Goal: Transaction & Acquisition: Purchase product/service

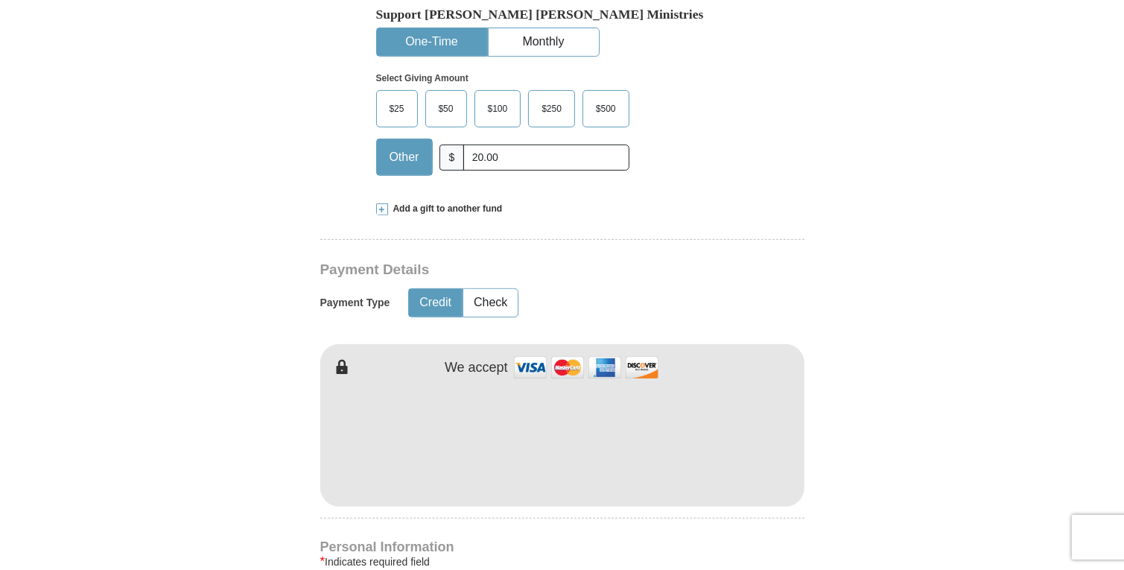
scroll to position [505, 0]
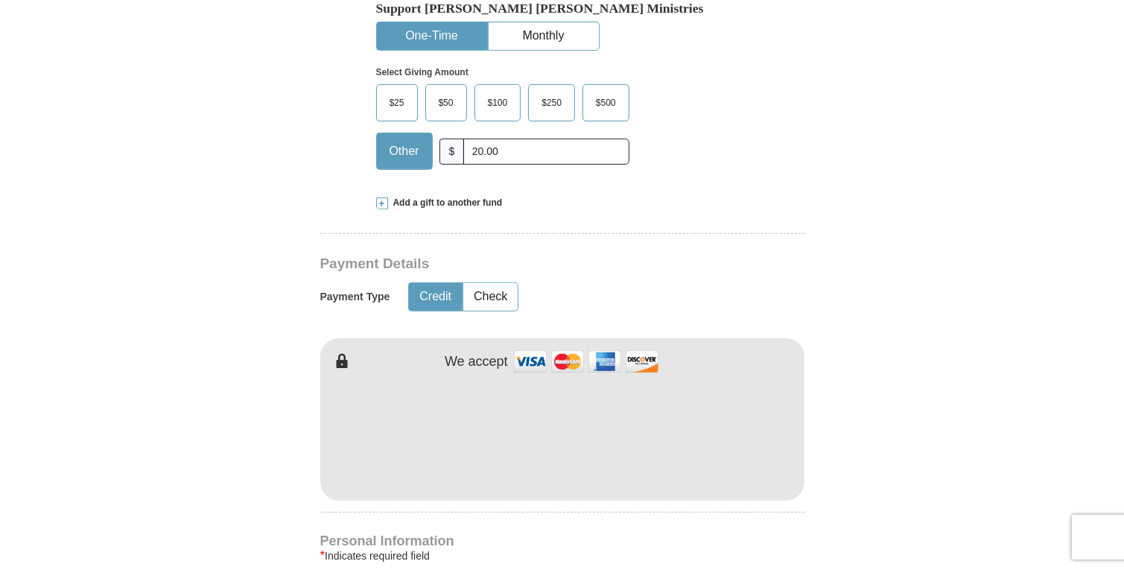
type input "20.00"
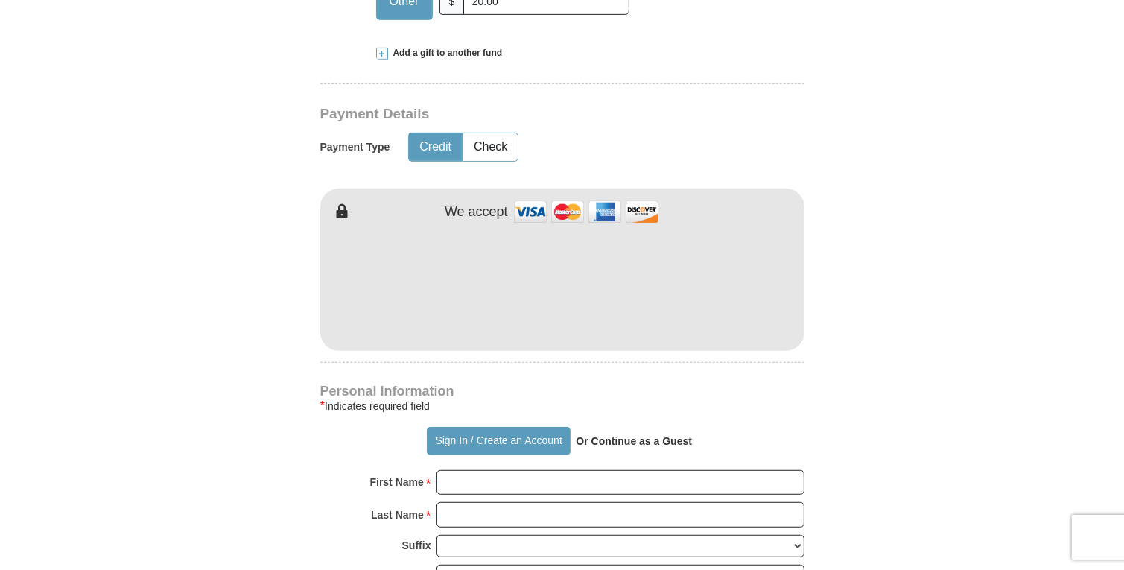
scroll to position [665, 0]
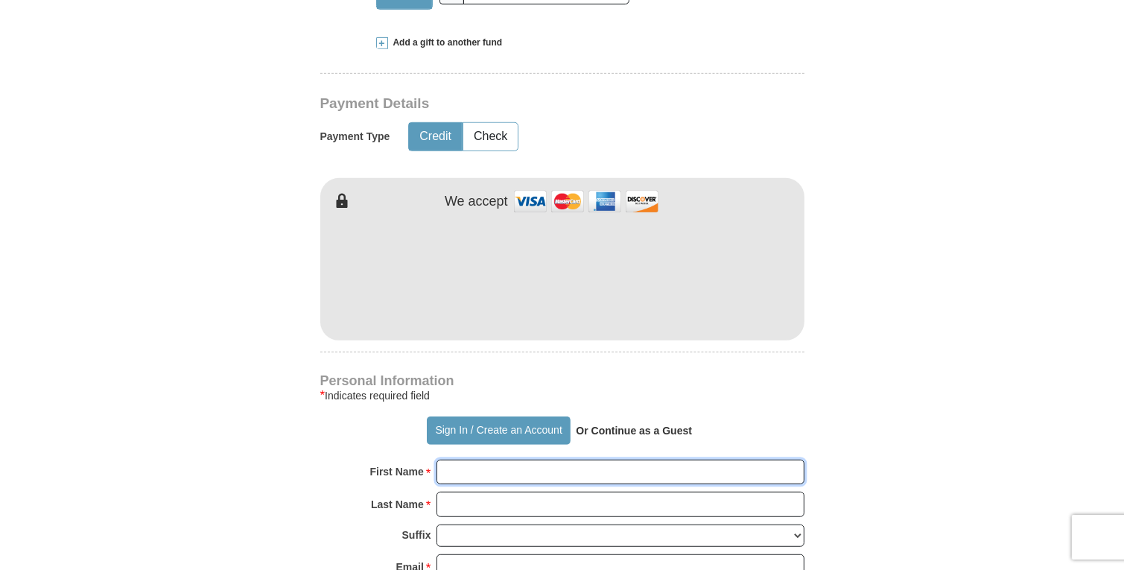
click at [457, 474] on input "First Name *" at bounding box center [620, 472] width 368 height 25
type input "[PERSON_NAME]"
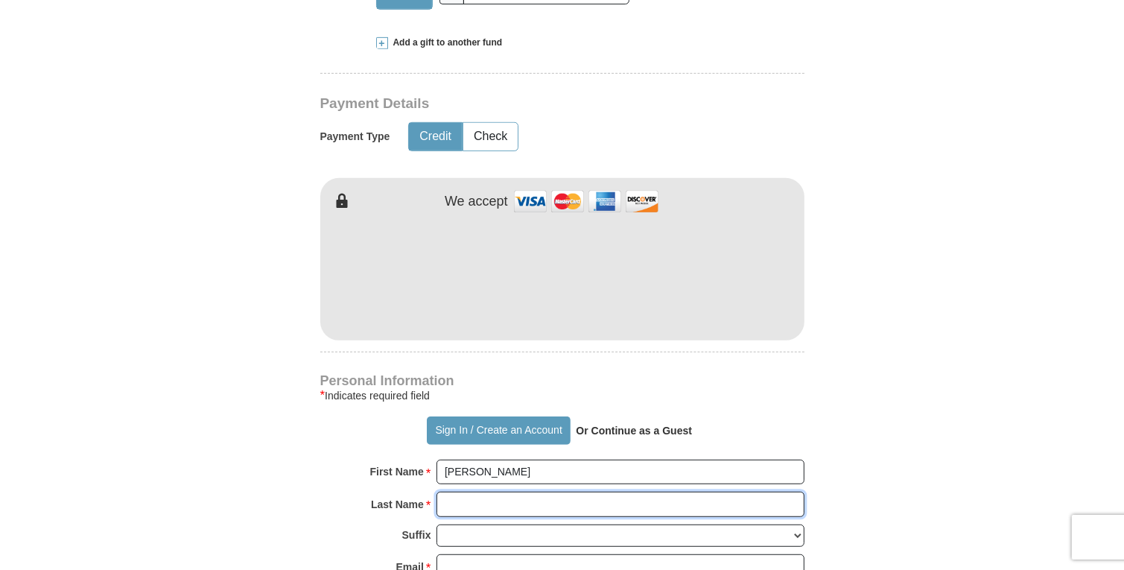
click at [474, 504] on input "Last Name *" at bounding box center [620, 504] width 368 height 25
type input "[PERSON_NAME]"
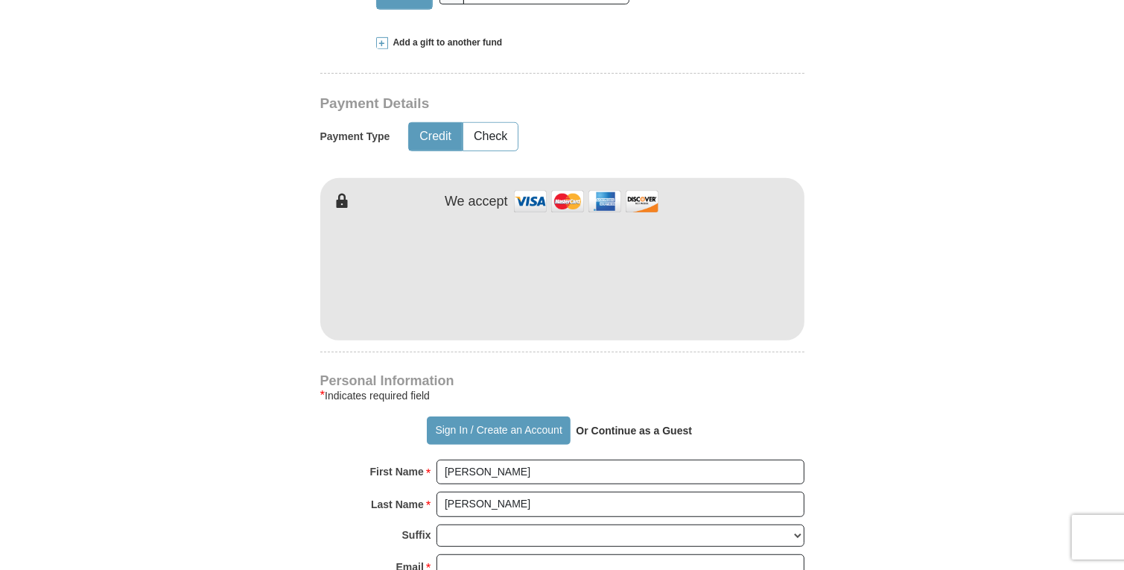
drag, startPoint x: 283, startPoint y: 434, endPoint x: 270, endPoint y: 436, distance: 12.7
click at [282, 434] on form "Already have an account? Sign in for faster giving. Don't have an account? Crea…" at bounding box center [562, 307] width 849 height 1827
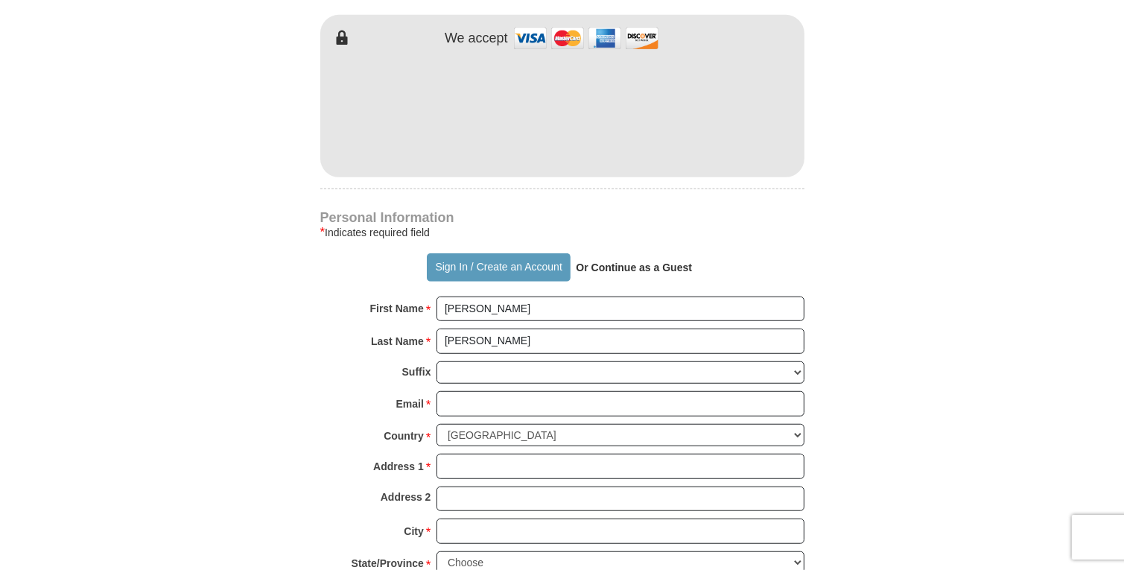
scroll to position [837, 0]
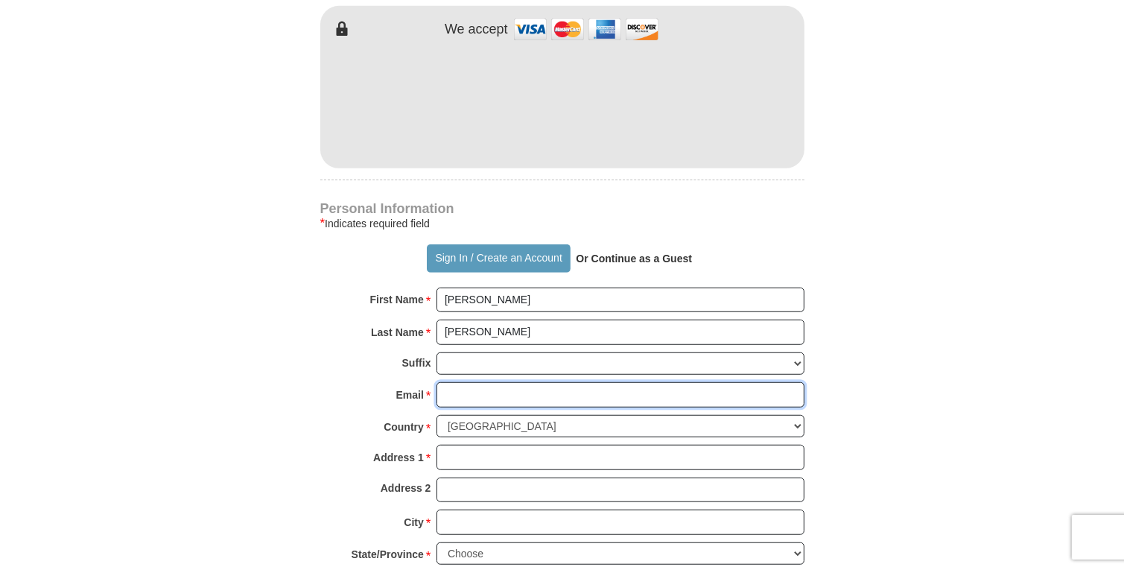
click at [450, 396] on input "Email *" at bounding box center [620, 394] width 368 height 25
type input "[EMAIL_ADDRESS][DOMAIN_NAME]"
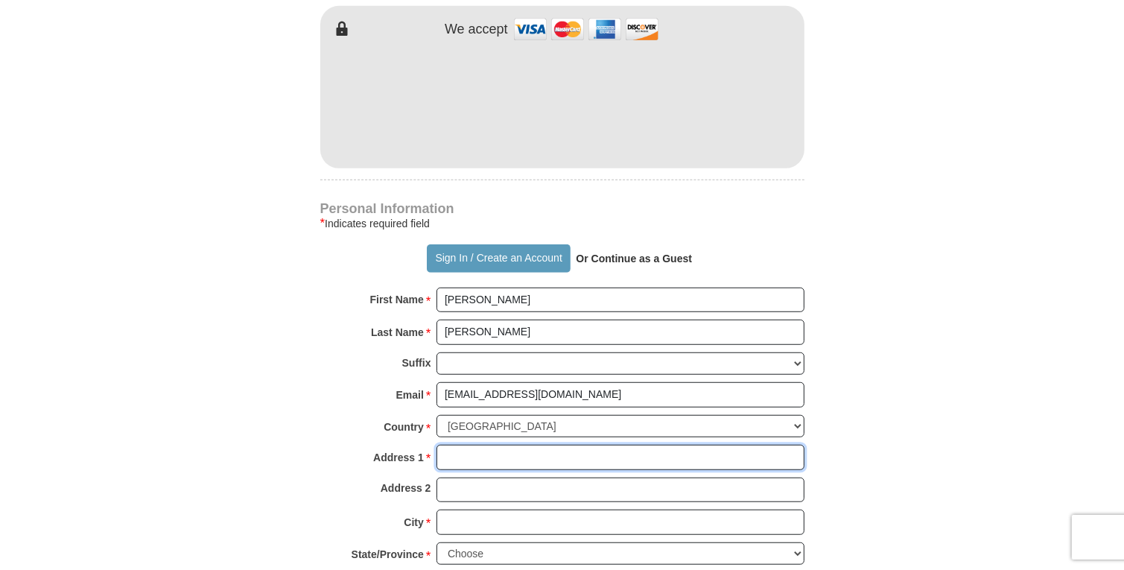
type input "[STREET_ADDRESS][PERSON_NAME]"
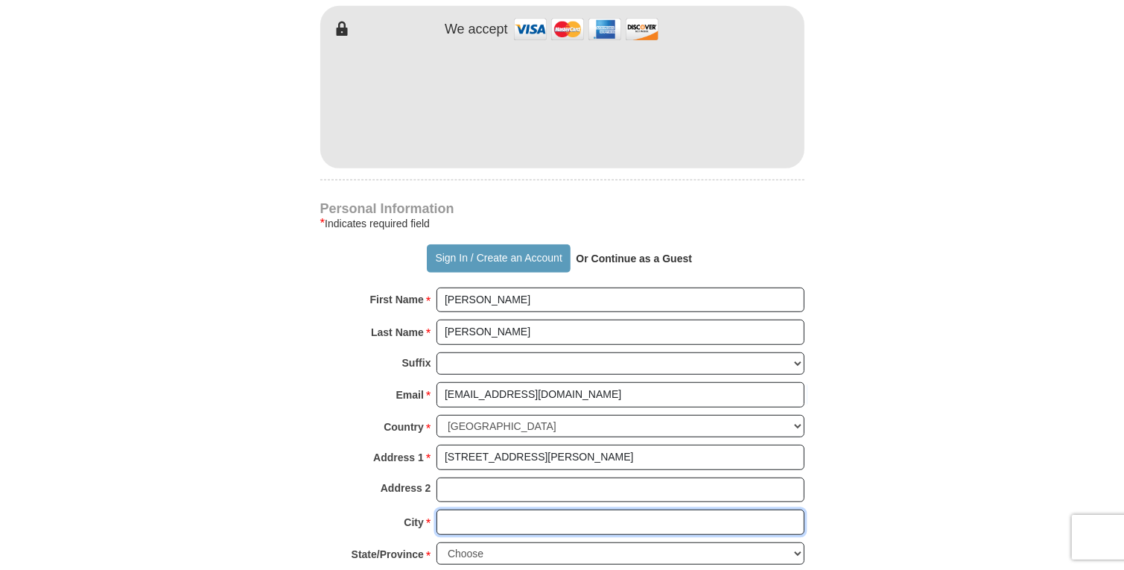
type input "[GEOGRAPHIC_DATA]"
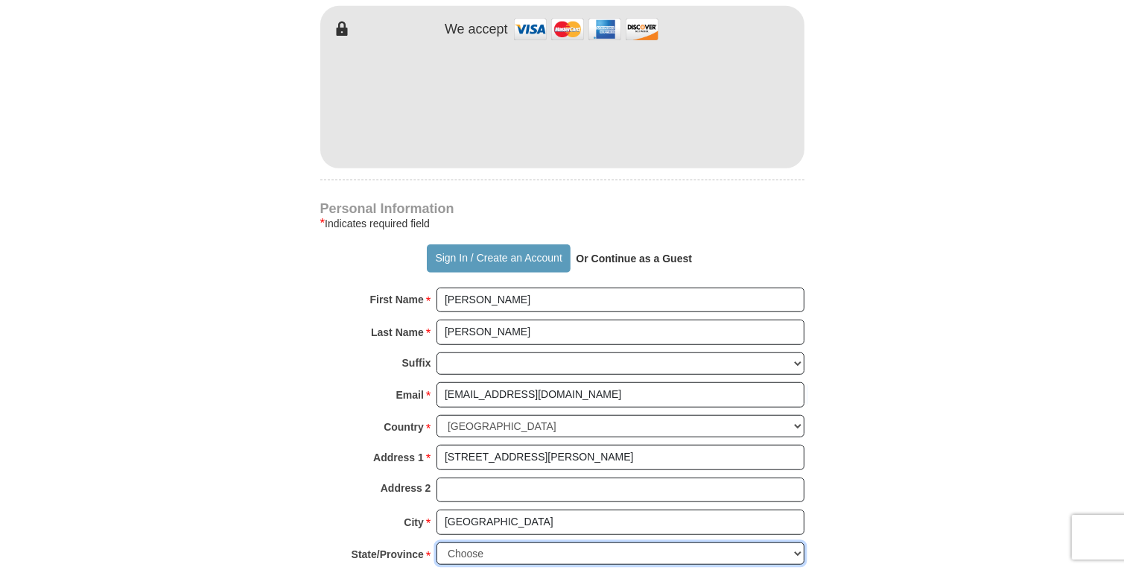
select select "FL"
type input "33611"
type input "8138371886"
click at [200, 387] on form "Already have an account? Sign in for faster giving. Don't have an account? Crea…" at bounding box center [562, 135] width 849 height 1827
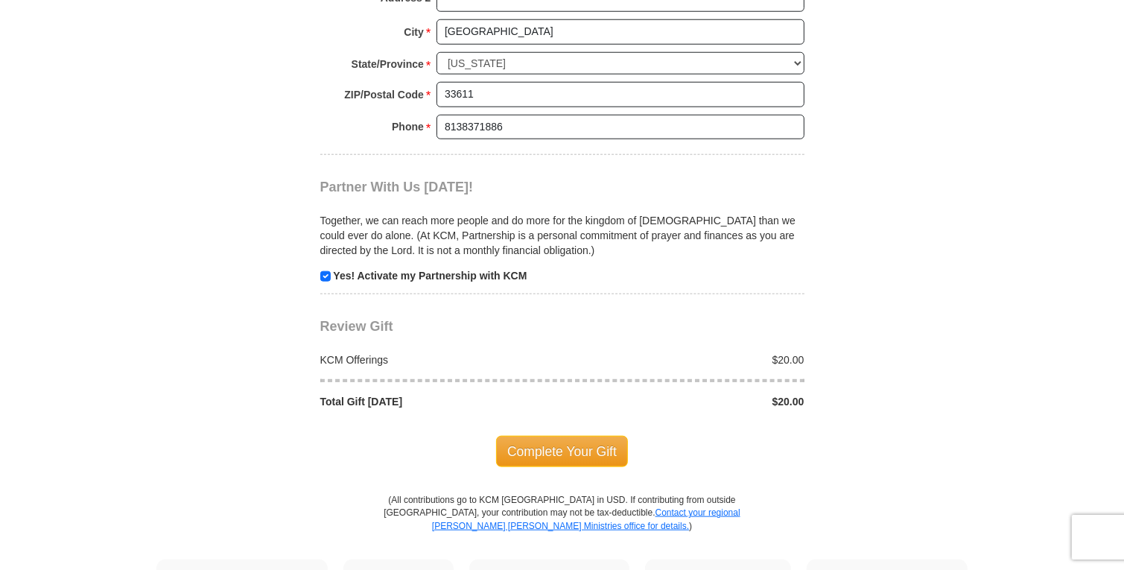
scroll to position [1336, 0]
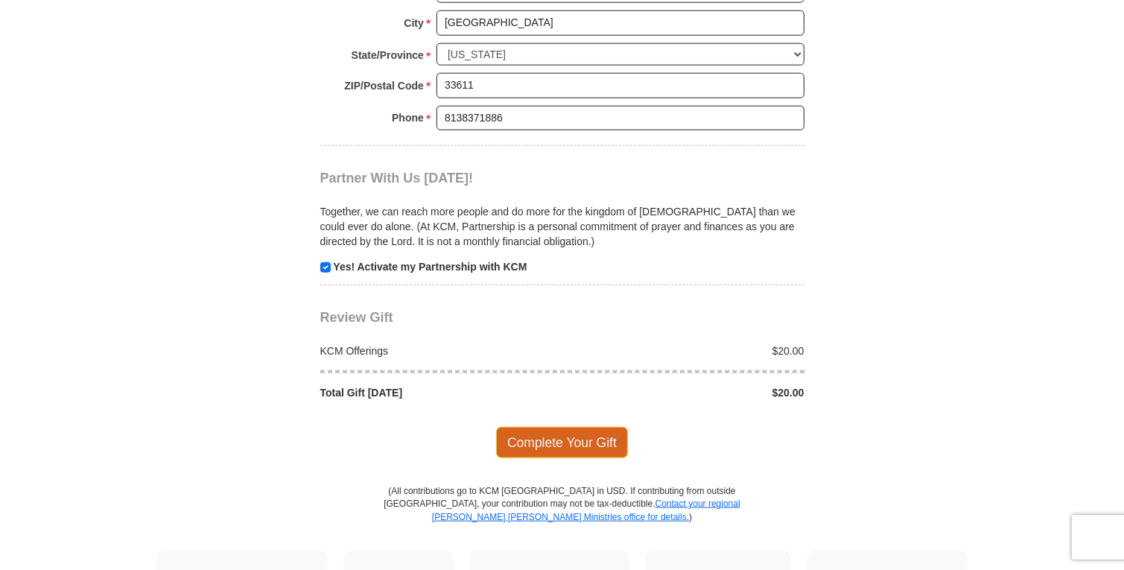
click at [556, 451] on span "Complete Your Gift" at bounding box center [562, 442] width 132 height 31
